Goal: Communication & Community: Ask a question

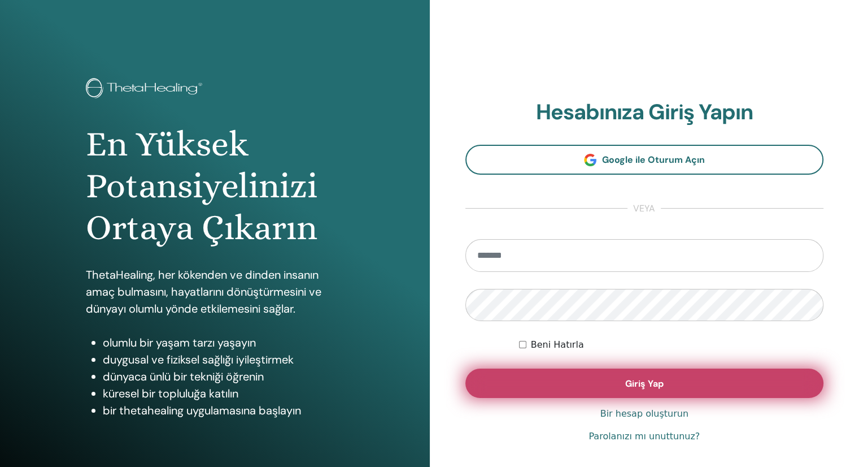
type input "**********"
click at [565, 390] on button "Giriş Yap" at bounding box center [644, 382] width 359 height 29
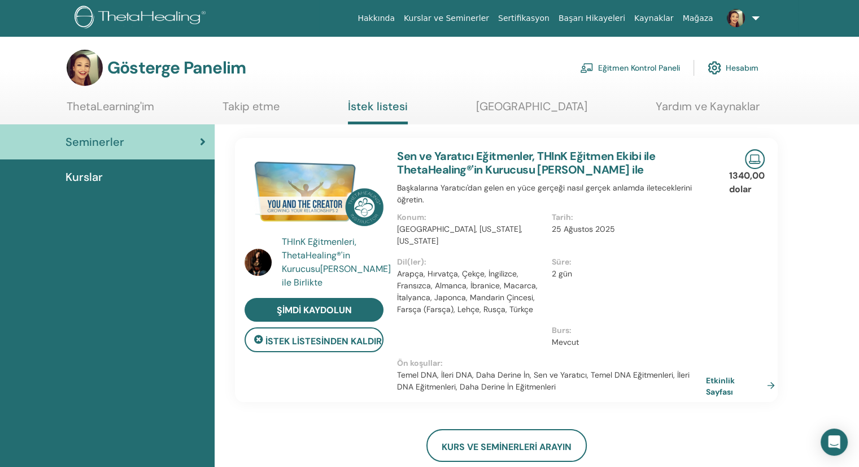
click at [88, 140] on font "Seminerler" at bounding box center [95, 141] width 59 height 15
click at [90, 172] on font "Kurslar" at bounding box center [84, 176] width 37 height 15
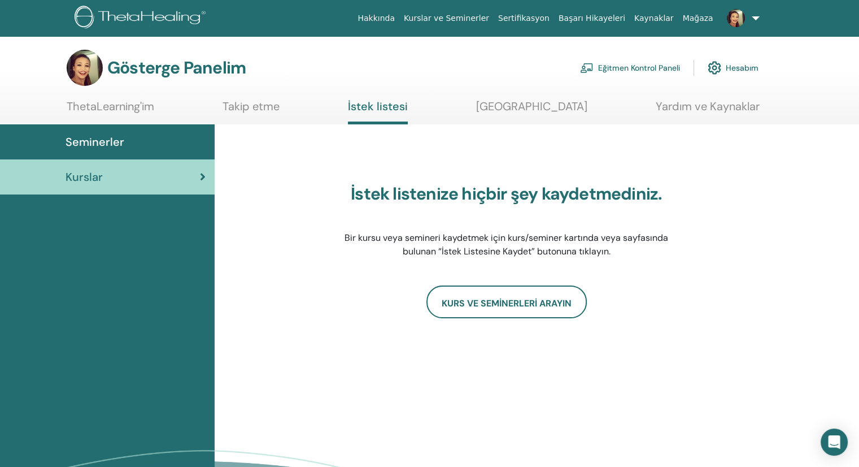
click at [655, 68] on font "Eğitmen Kontrol Paneli" at bounding box center [639, 68] width 82 height 10
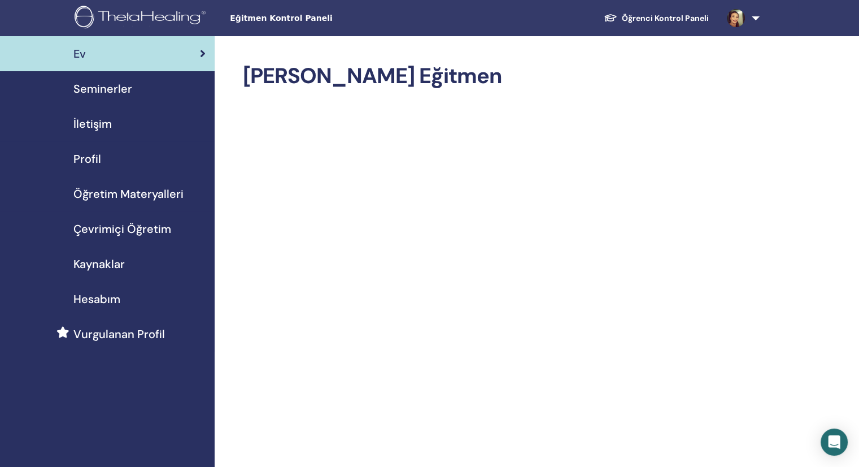
click at [690, 19] on font "Öğrenci Kontrol Paneli" at bounding box center [665, 18] width 87 height 10
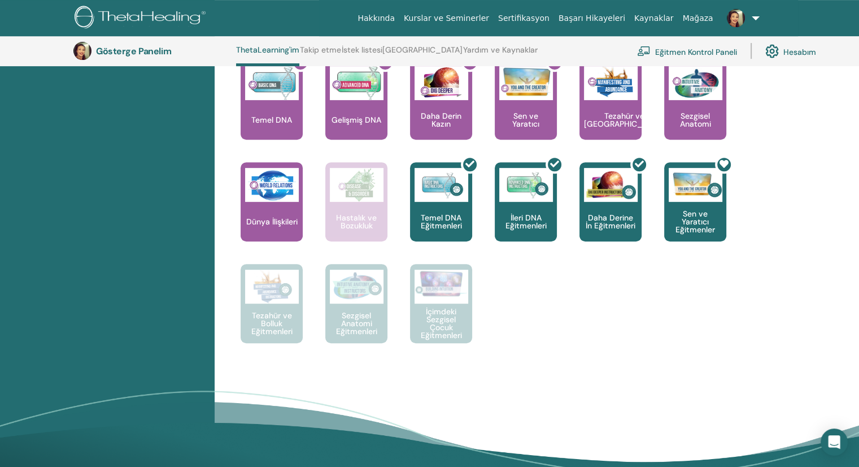
scroll to position [368, 0]
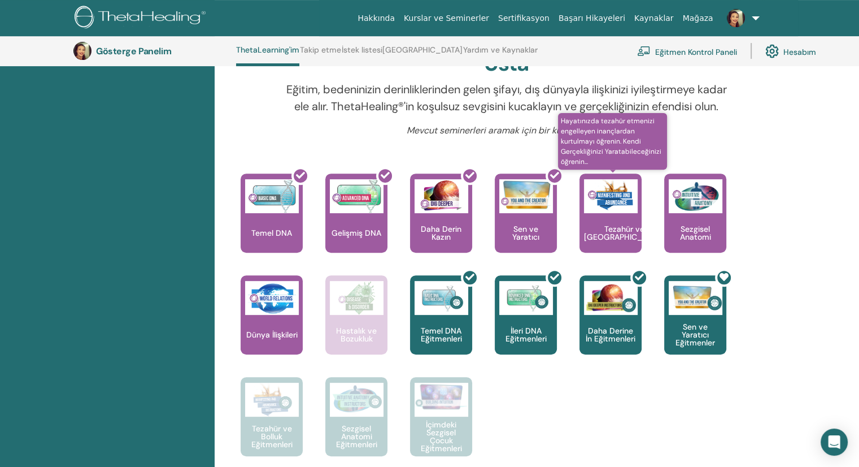
click at [606, 213] on img at bounding box center [611, 196] width 54 height 34
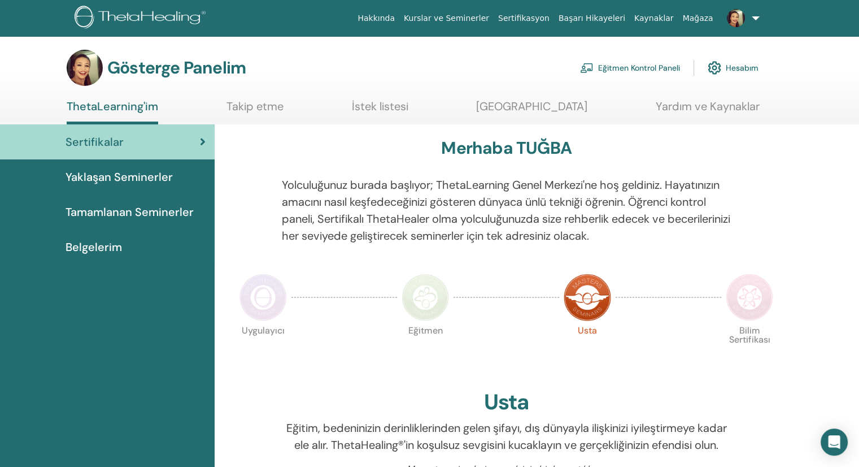
click at [194, 133] on div "Sertifikalar" at bounding box center [107, 141] width 197 height 17
click at [125, 208] on font "Tamamlanan Seminerler" at bounding box center [130, 211] width 128 height 15
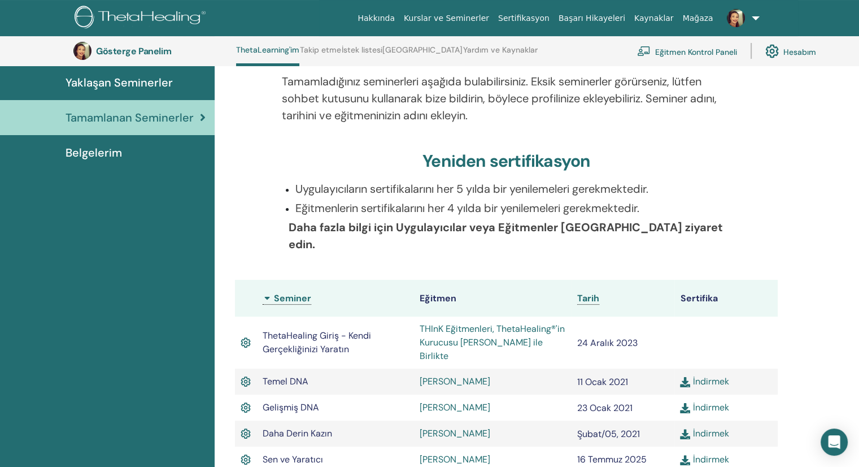
scroll to position [142, 0]
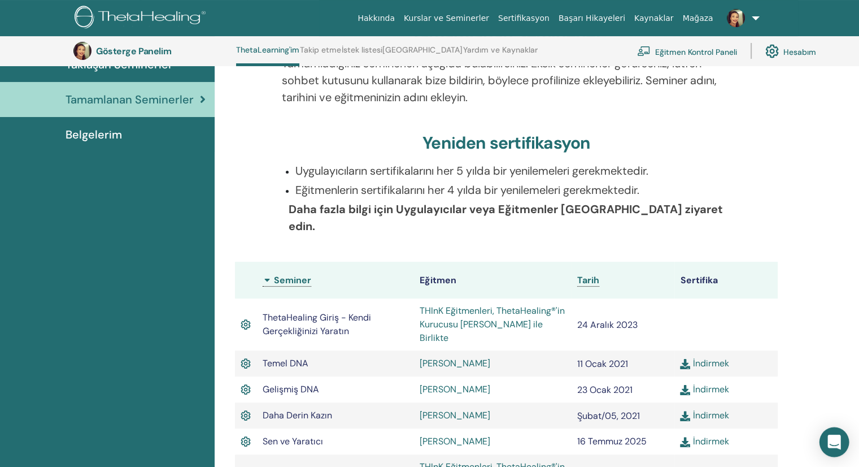
click at [831, 437] on icon "Open Intercom Messenger" at bounding box center [834, 441] width 13 height 15
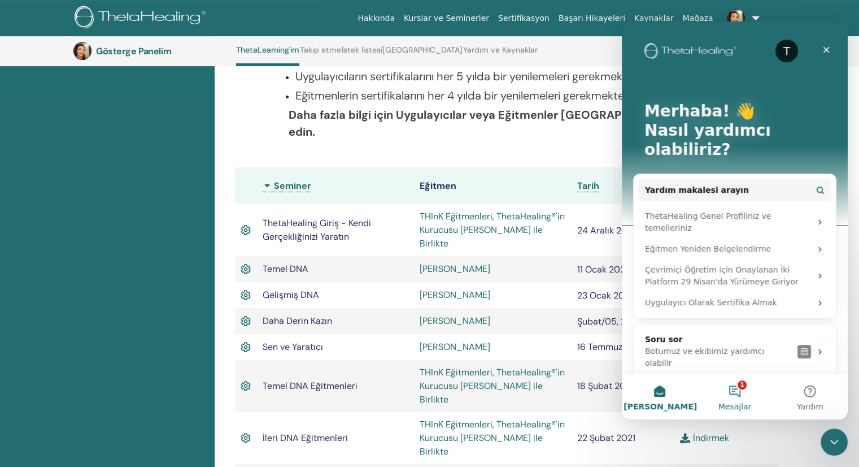
scroll to position [255, 0]
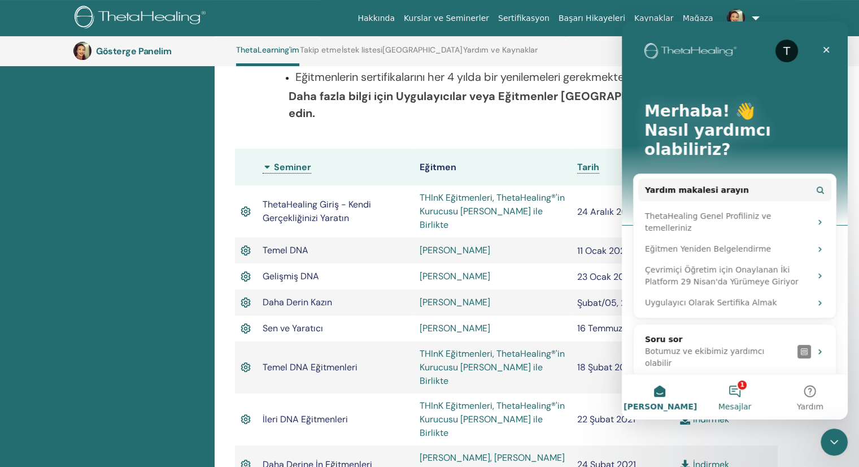
click at [741, 405] on font "Mesajlar" at bounding box center [735, 406] width 33 height 9
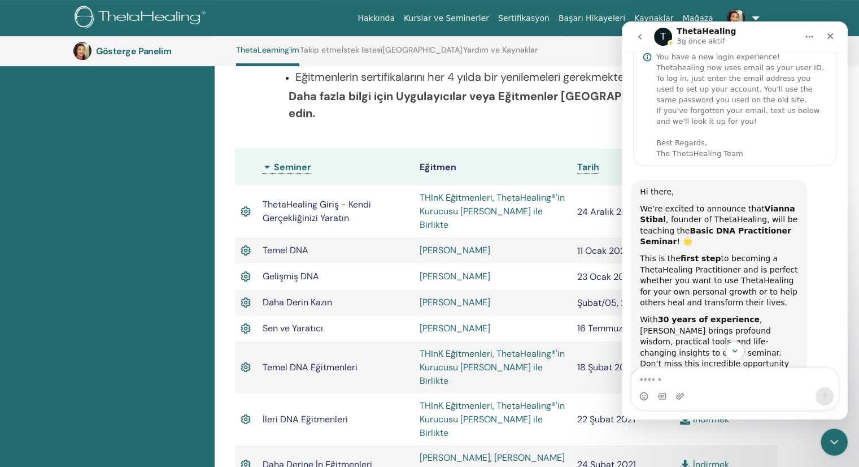
scroll to position [0, 0]
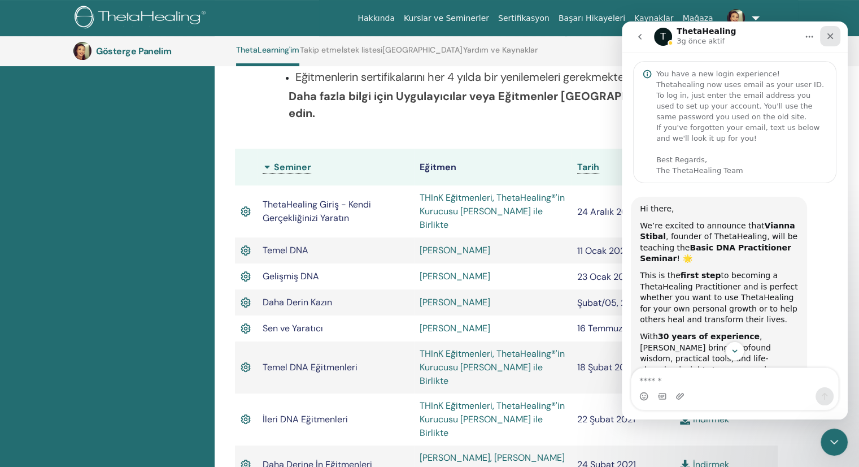
click at [830, 37] on icon "Kapat" at bounding box center [830, 36] width 9 height 9
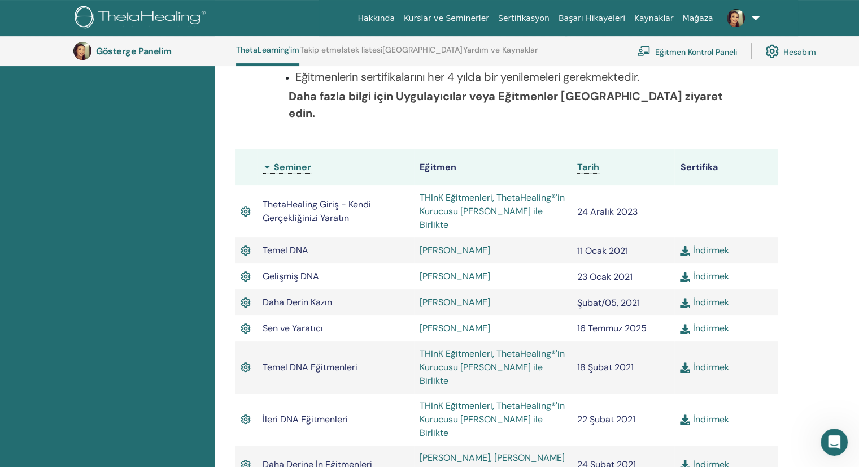
scroll to position [517, 0]
click at [836, 442] on icon "Intercom Messenger uygulamasını aç" at bounding box center [833, 440] width 19 height 19
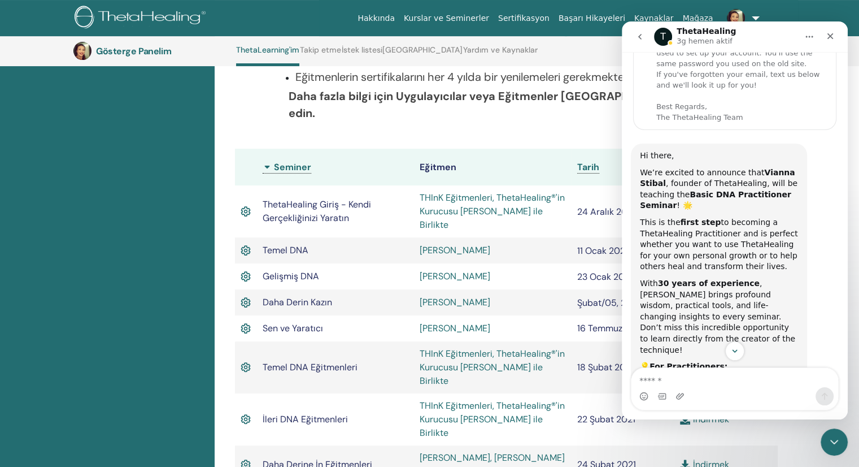
scroll to position [0, 0]
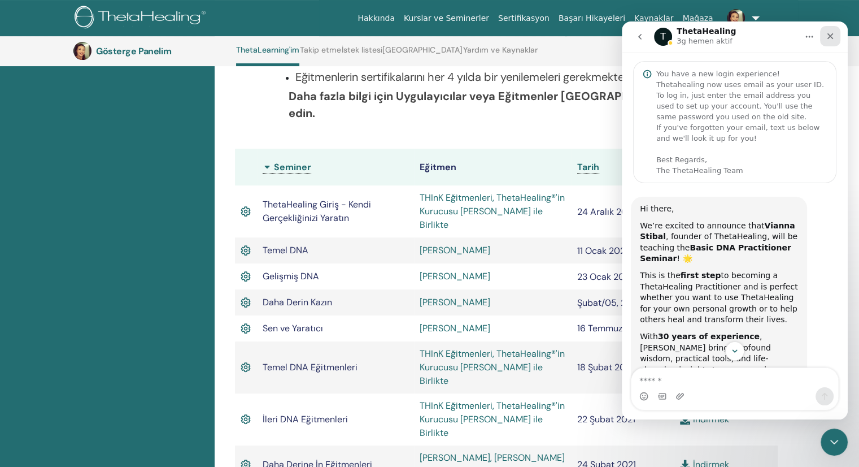
click at [834, 32] on icon "Kapat" at bounding box center [830, 36] width 9 height 9
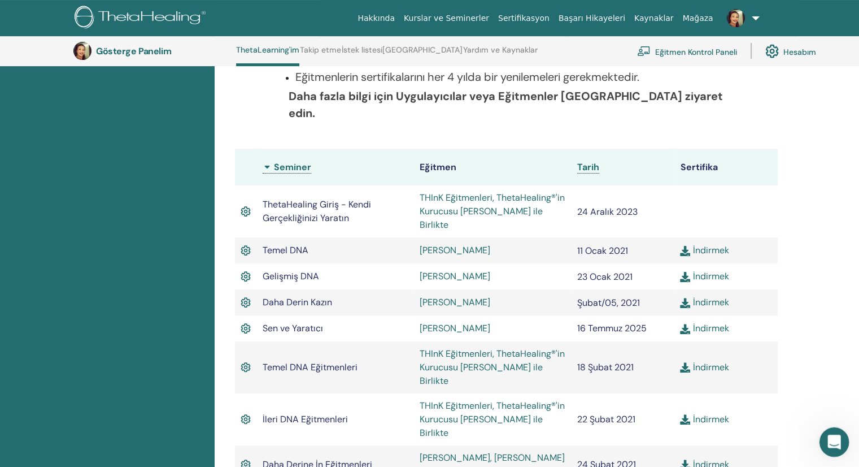
click at [829, 447] on div "Intercom Messenger uygulamasını aç" at bounding box center [832, 439] width 37 height 37
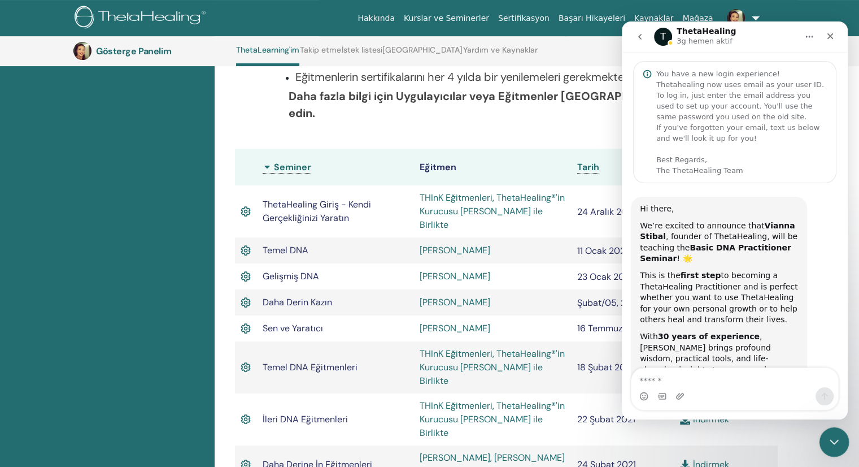
scroll to position [505, 0]
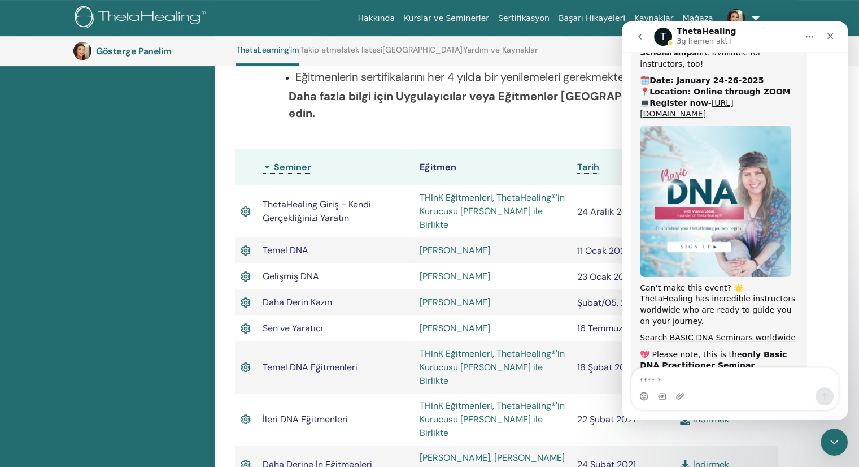
click at [639, 40] on icon "geri gitmek" at bounding box center [639, 36] width 9 height 9
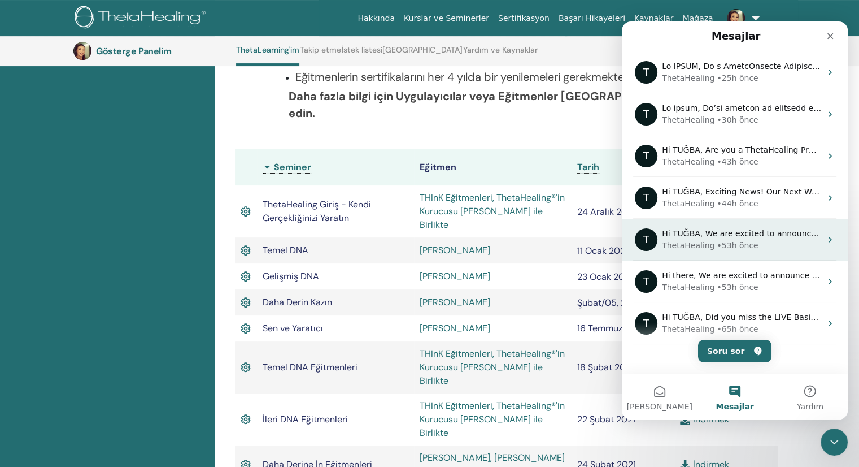
scroll to position [16, 0]
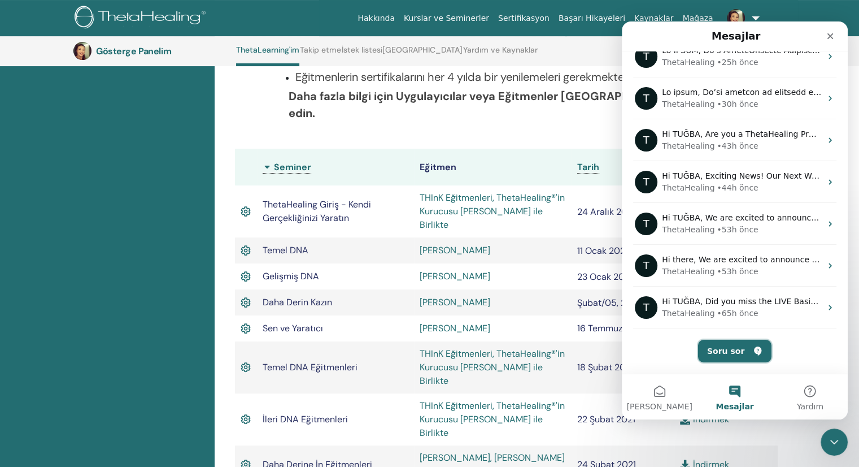
click at [733, 350] on button "Soru sor" at bounding box center [734, 350] width 73 height 23
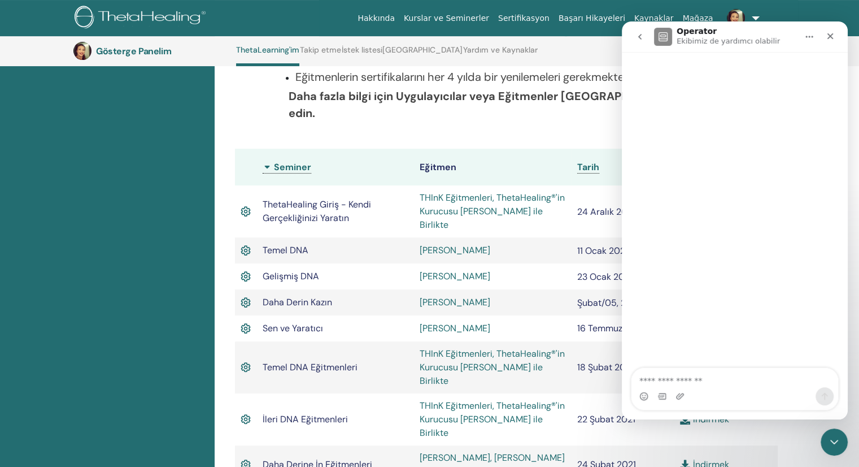
scroll to position [0, 0]
paste textarea "**********"
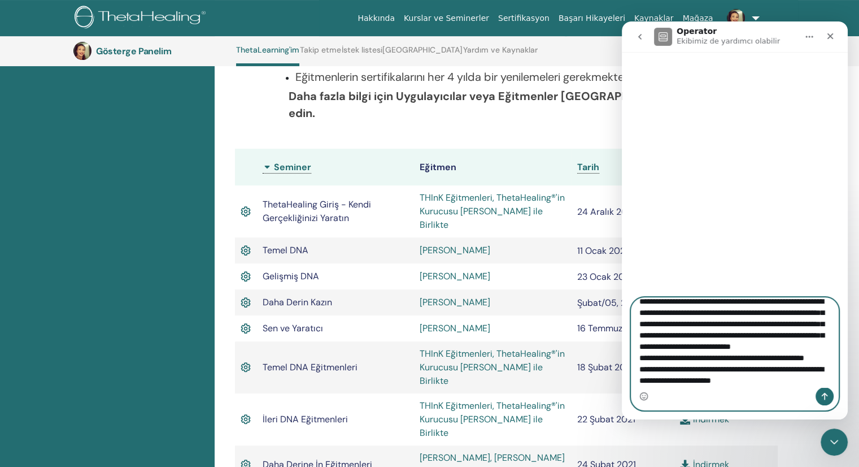
scroll to position [32, 0]
click at [638, 379] on textarea "**********" at bounding box center [735, 342] width 207 height 89
type textarea "**********"
click at [820, 400] on button "Bir mesaj gönder…" at bounding box center [825, 396] width 18 height 18
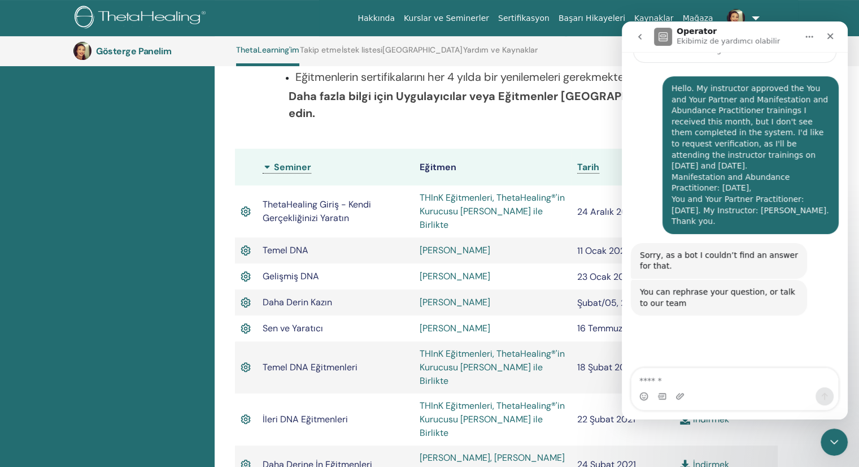
scroll to position [108, 0]
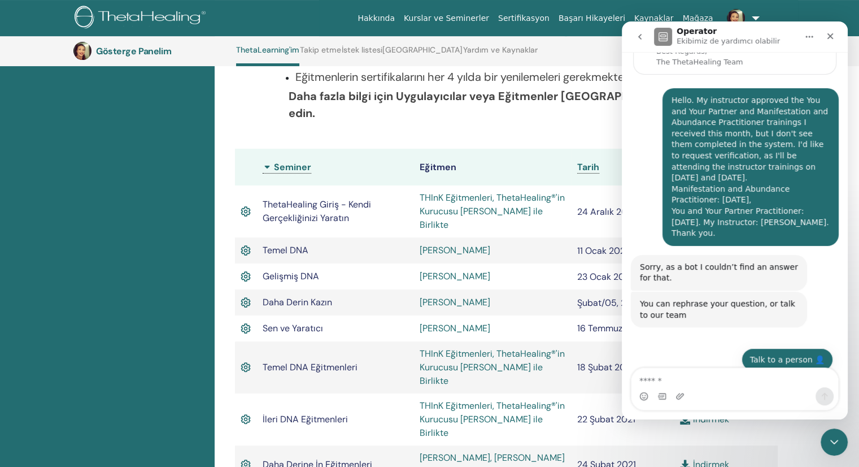
click at [787, 352] on button "Talk to a person 👤" at bounding box center [788, 359] width 92 height 23
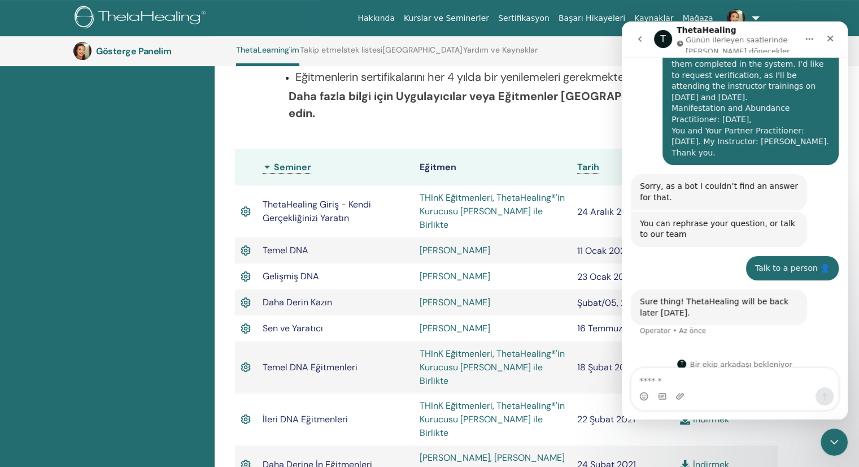
scroll to position [195, 0]
